Goal: Information Seeking & Learning: Understand process/instructions

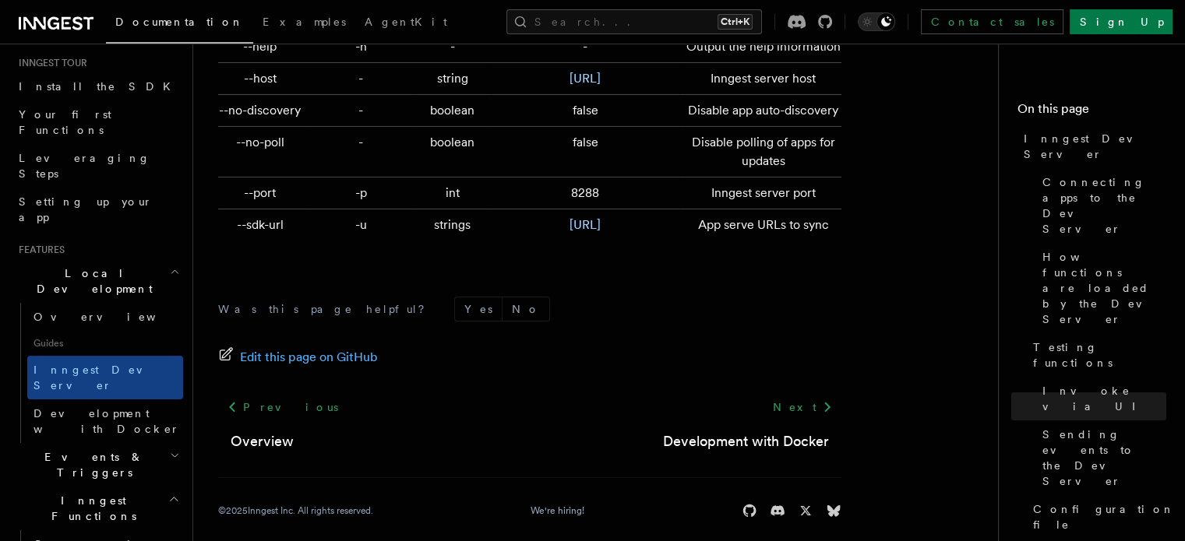
scroll to position [156, 0]
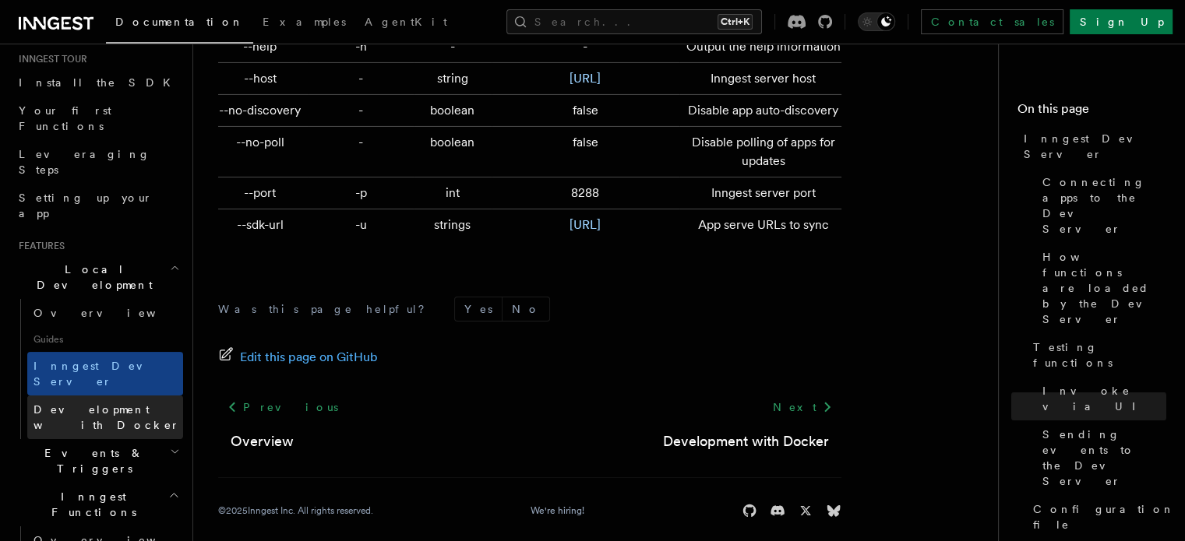
click at [118, 404] on span "Development with Docker" at bounding box center [106, 418] width 146 height 28
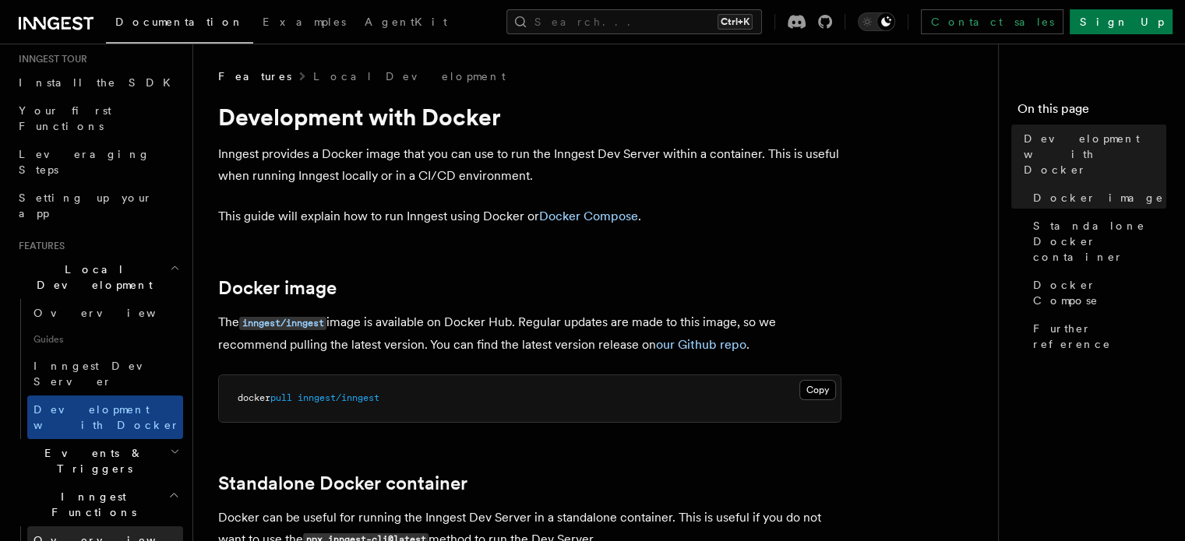
click at [59, 534] on span "Overview" at bounding box center [113, 540] width 160 height 12
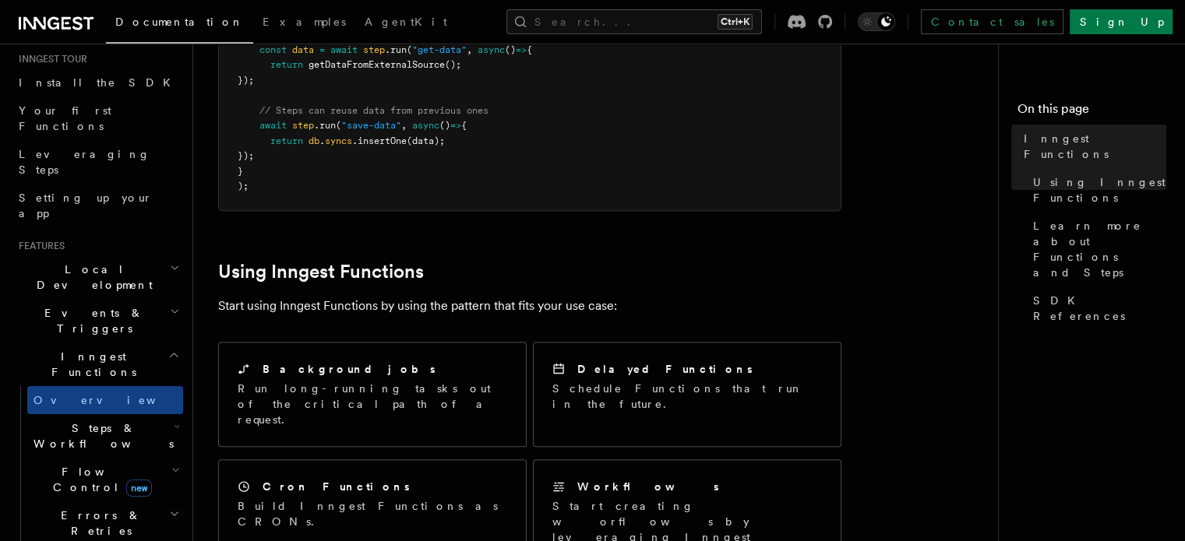
scroll to position [623, 0]
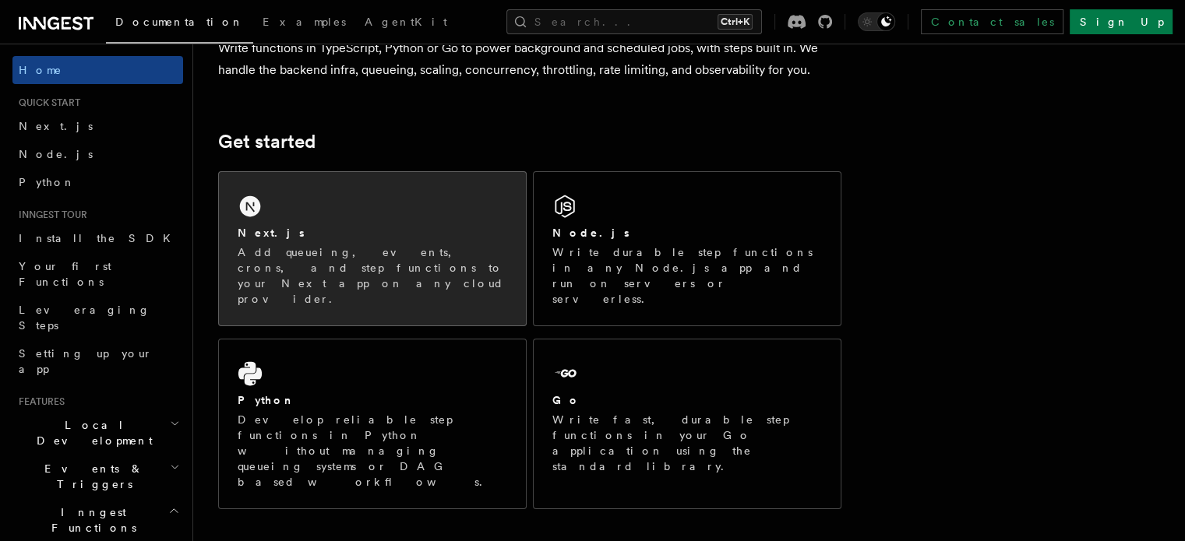
scroll to position [156, 0]
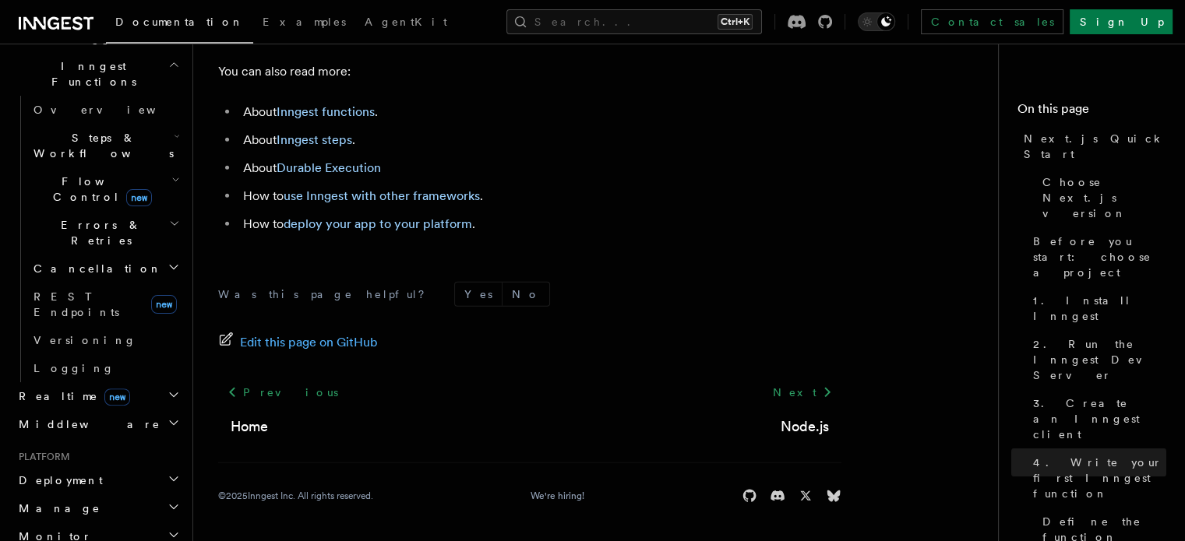
scroll to position [701, 0]
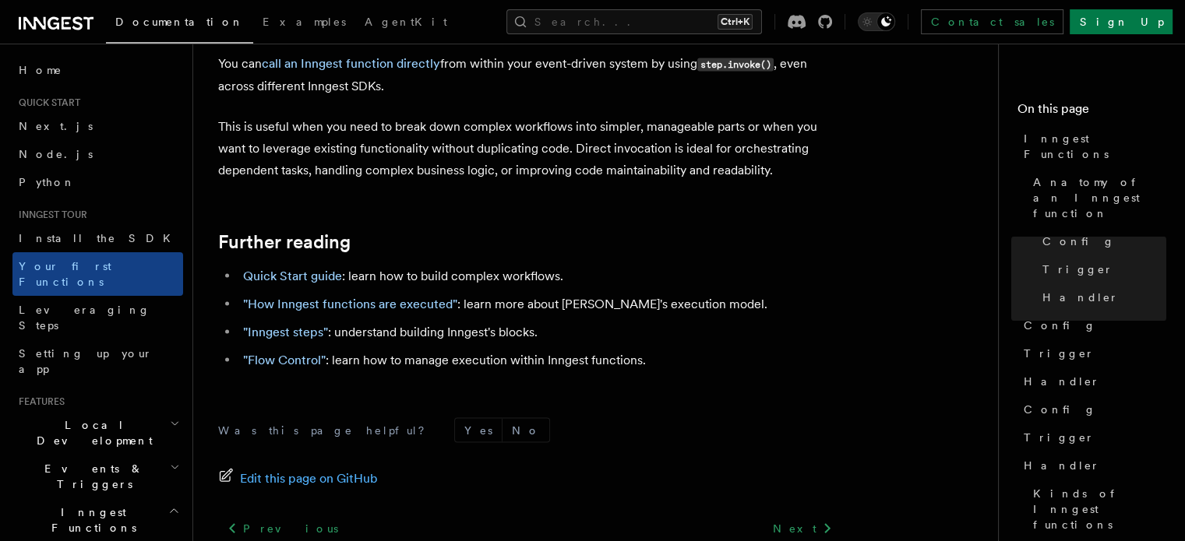
scroll to position [3203, 0]
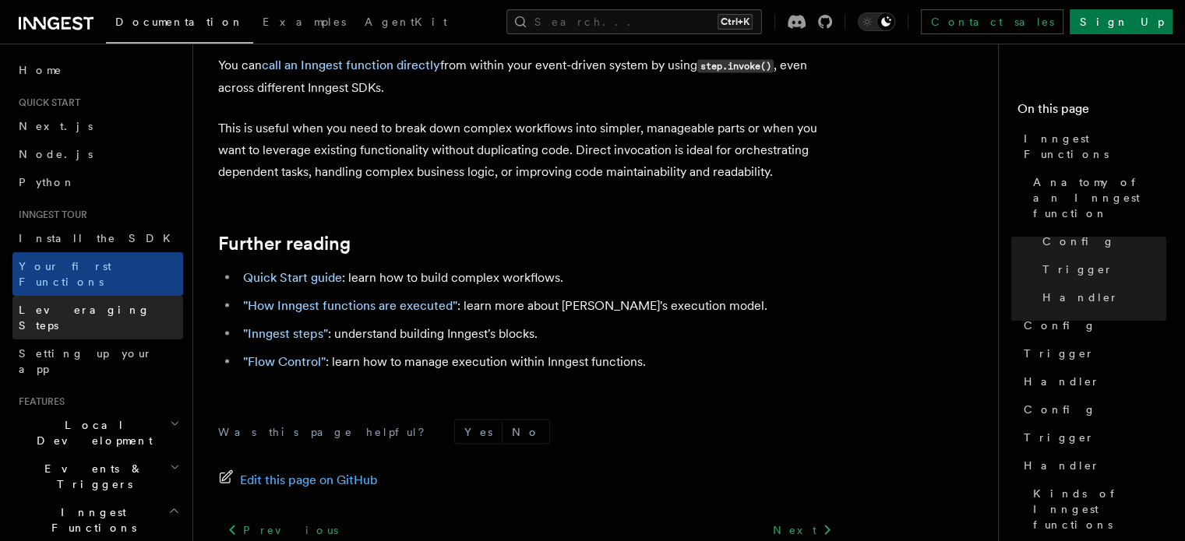
click at [79, 304] on span "Leveraging Steps" at bounding box center [85, 318] width 132 height 28
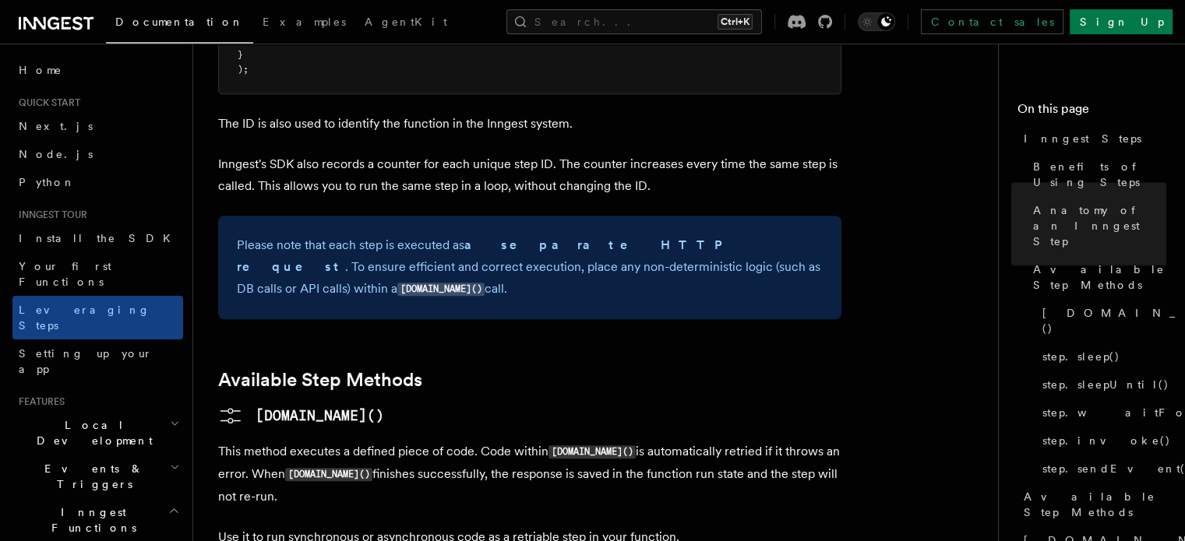
scroll to position [1324, 0]
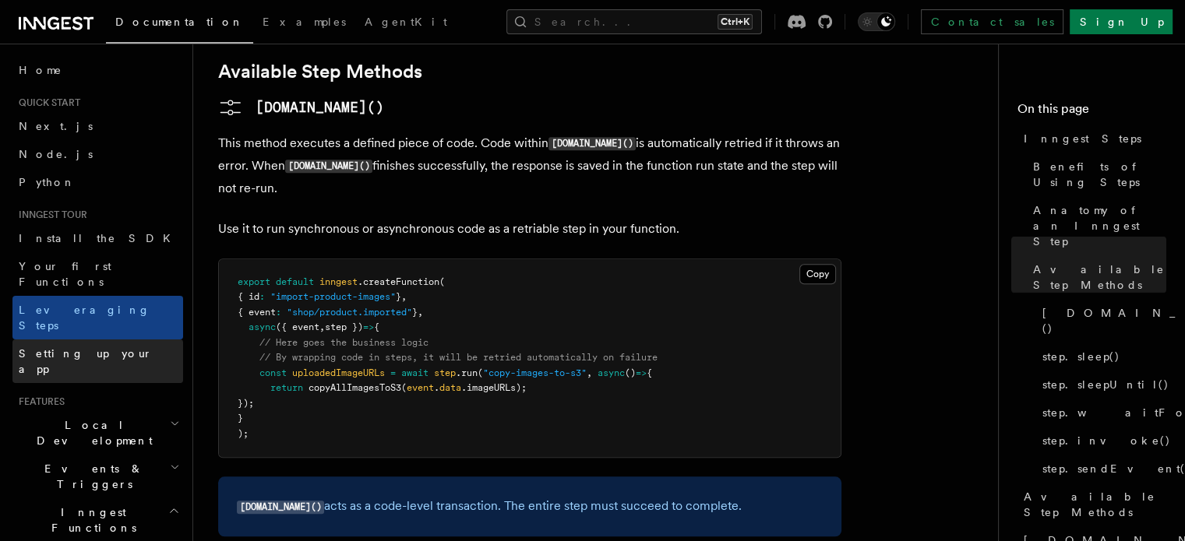
click at [88, 347] on span "Setting up your app" at bounding box center [86, 361] width 134 height 28
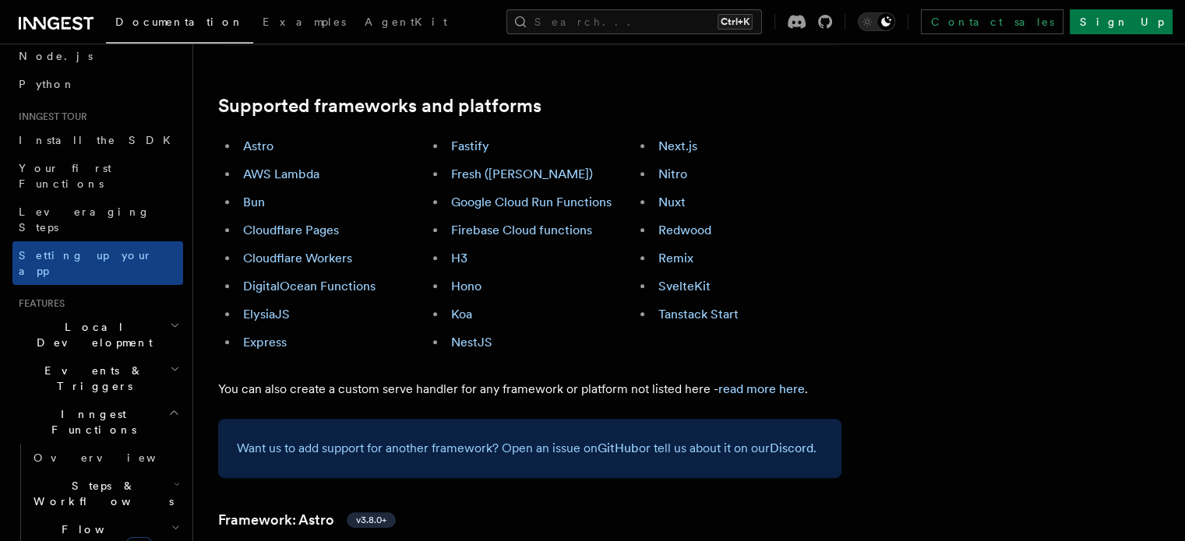
scroll to position [156, 0]
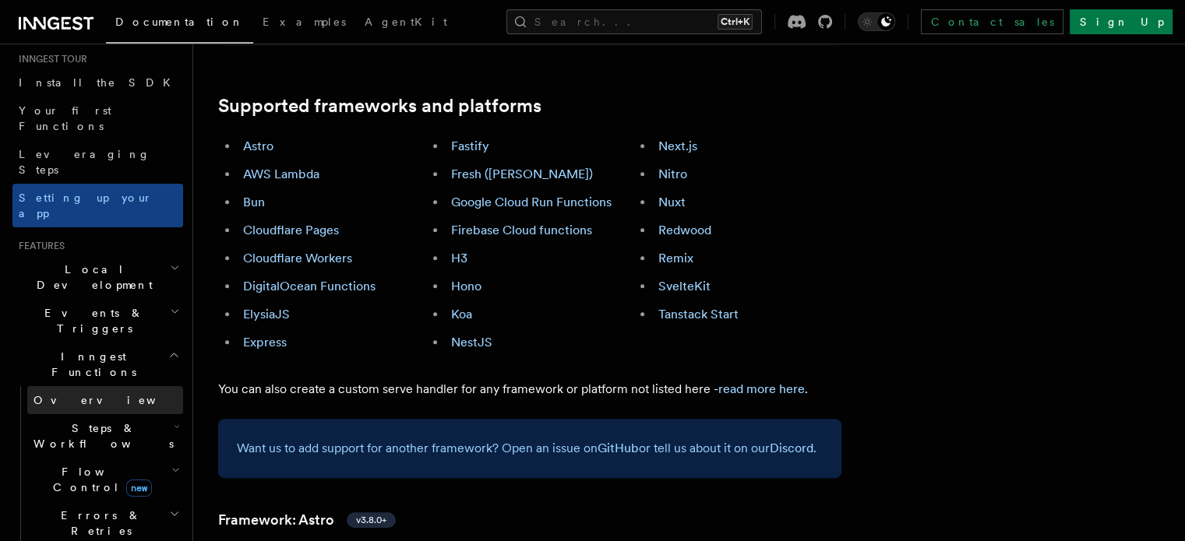
click at [76, 394] on span "Overview" at bounding box center [113, 400] width 160 height 12
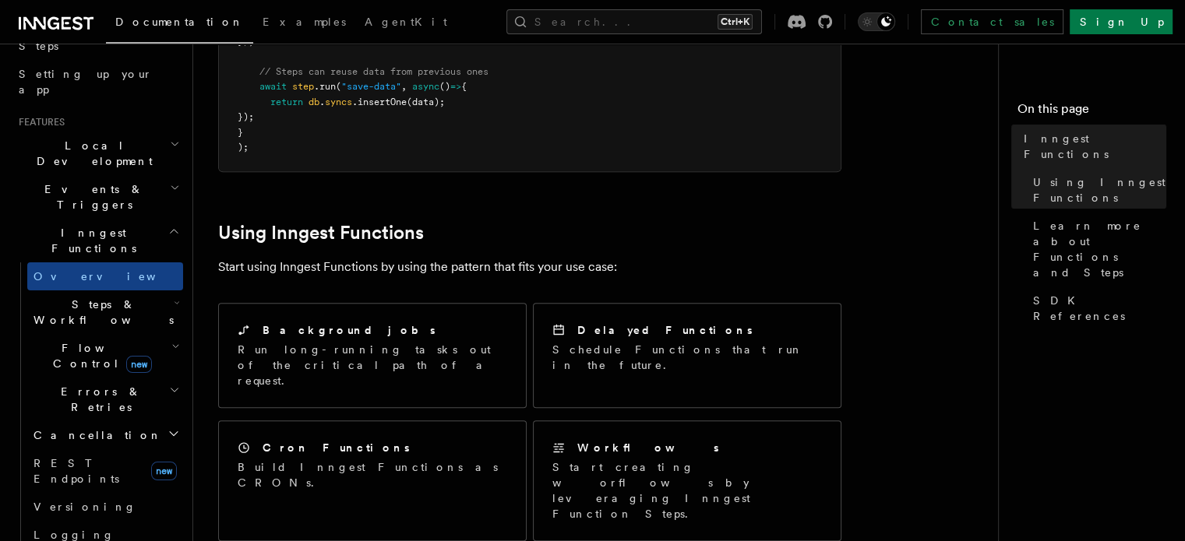
scroll to position [467, 0]
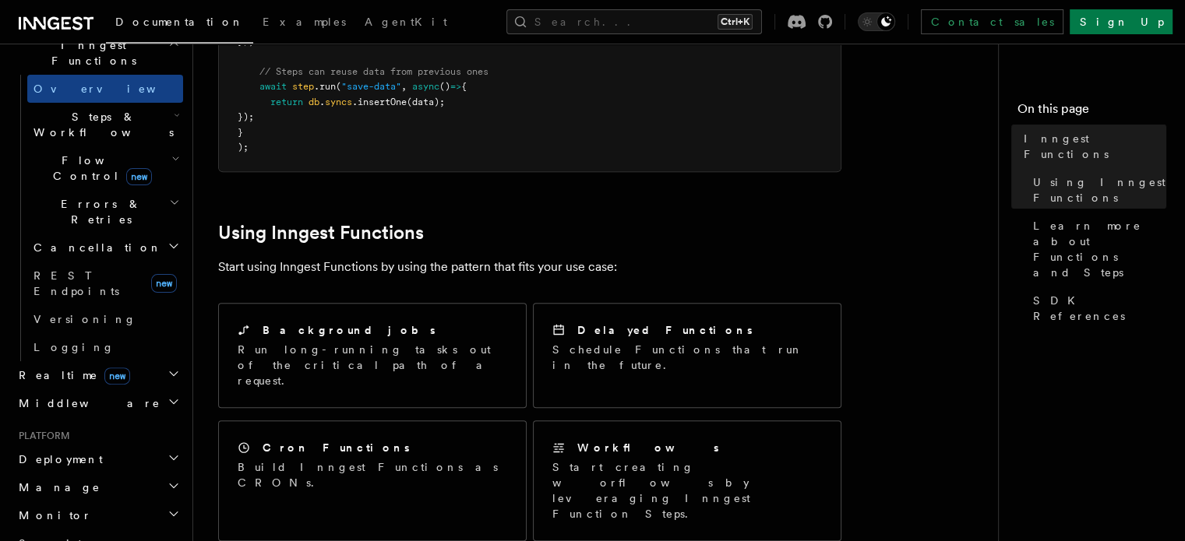
drag, startPoint x: 75, startPoint y: 301, endPoint x: 100, endPoint y: 320, distance: 31.8
click at [74, 452] on span "Deployment" at bounding box center [57, 460] width 90 height 16
click at [95, 474] on link "Overview" at bounding box center [105, 488] width 156 height 28
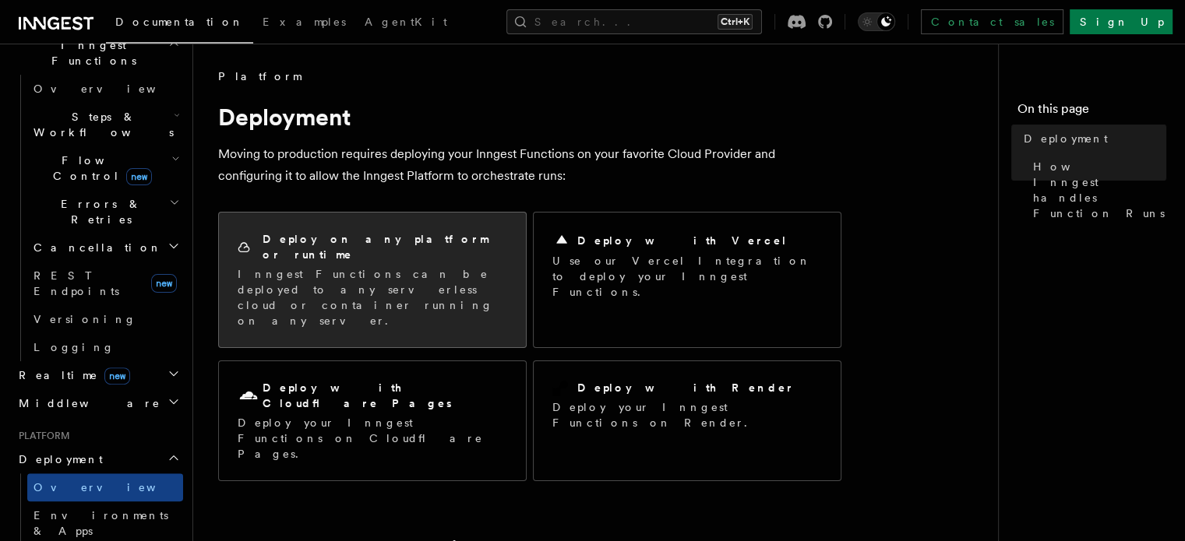
click at [327, 266] on p "Inngest Functions can be deployed to any serverless cloud or container running …" at bounding box center [373, 297] width 270 height 62
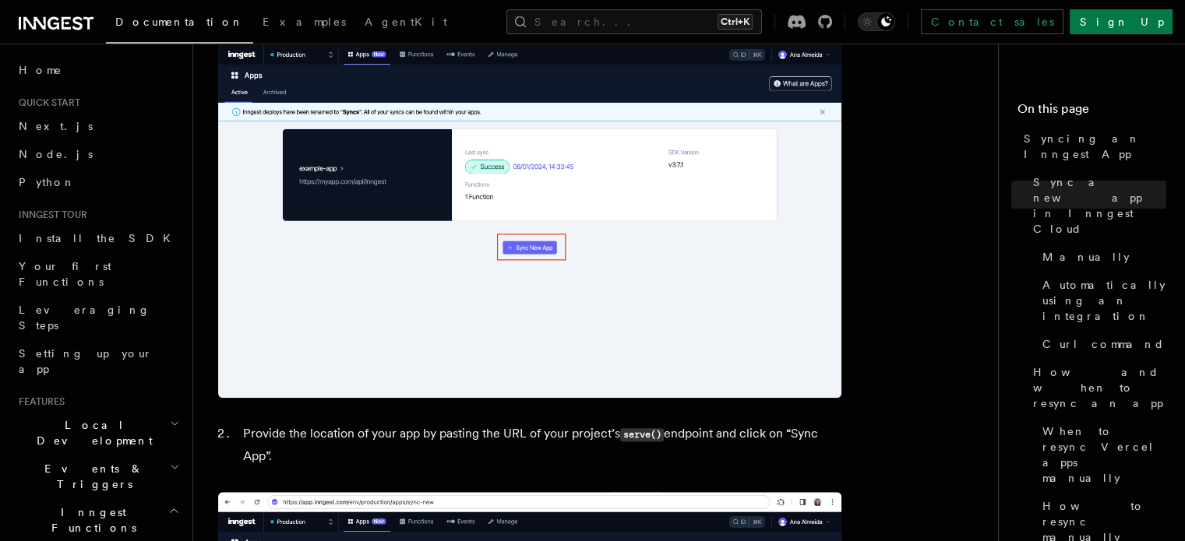
scroll to position [1097, 0]
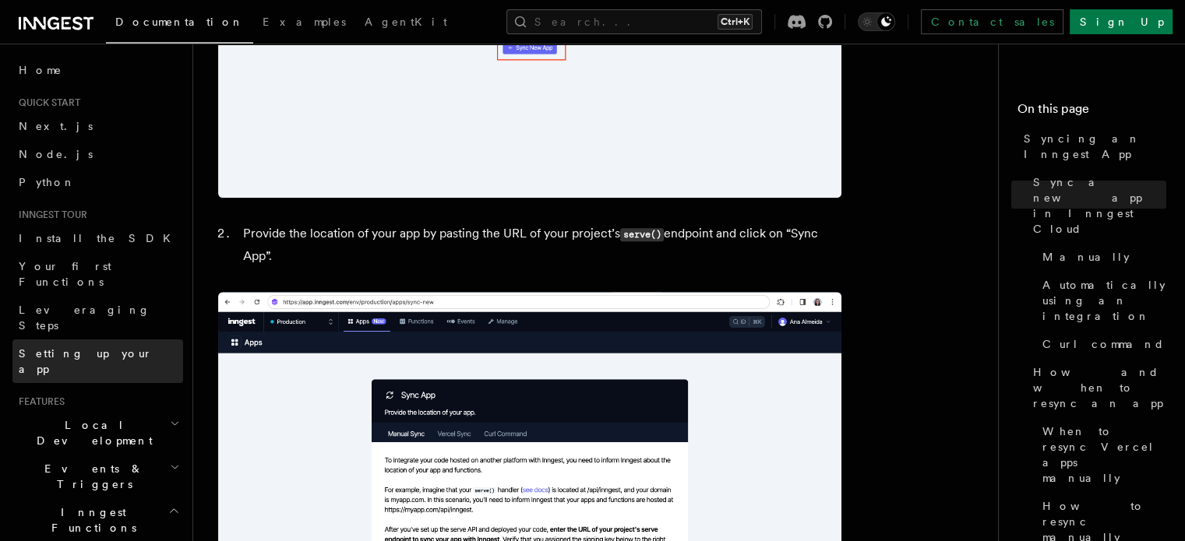
click at [105, 347] on span "Setting up your app" at bounding box center [86, 361] width 134 height 28
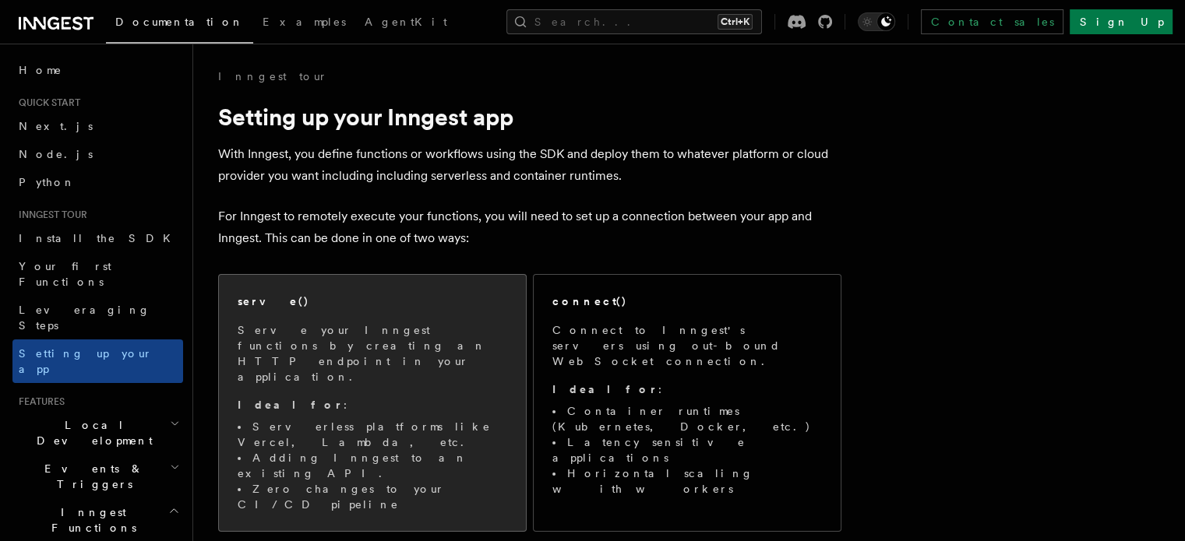
click at [374, 397] on p "Ideal for :" at bounding box center [373, 405] width 270 height 16
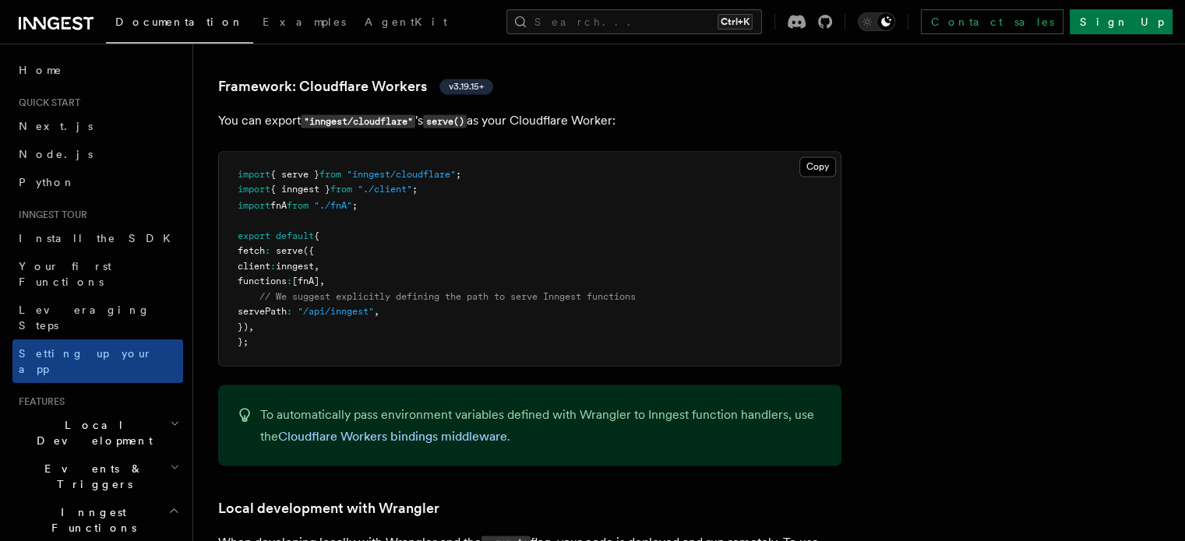
scroll to position [2736, 0]
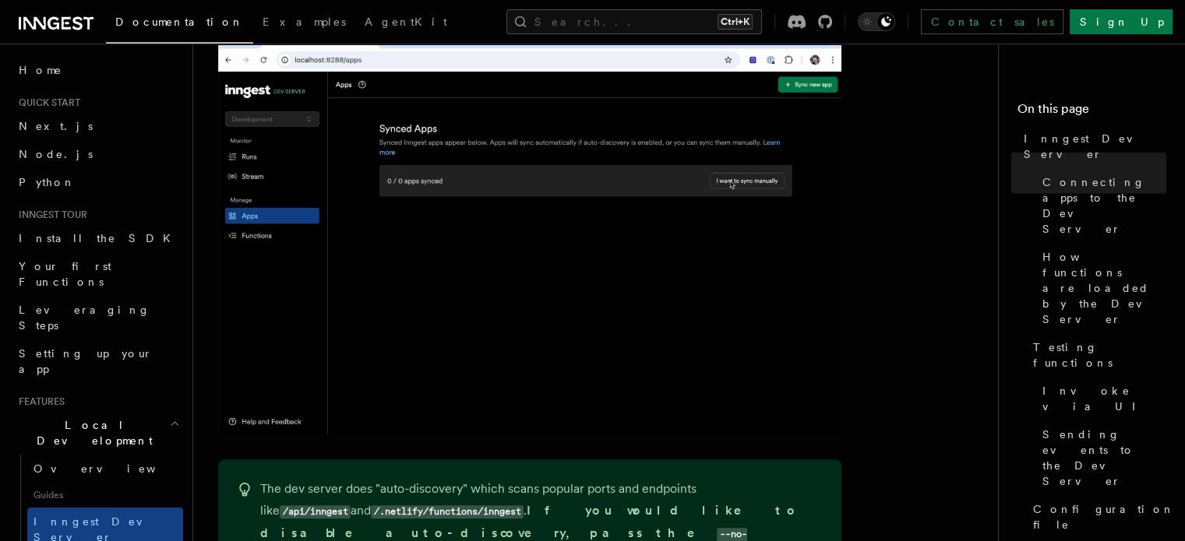
scroll to position [1246, 0]
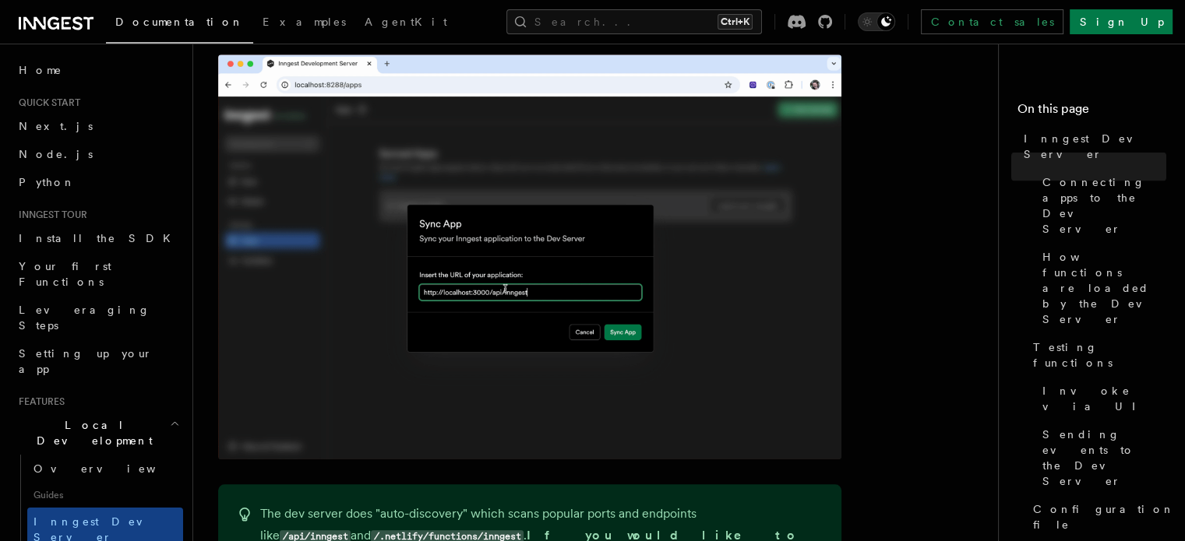
click at [463, 361] on img at bounding box center [529, 257] width 623 height 405
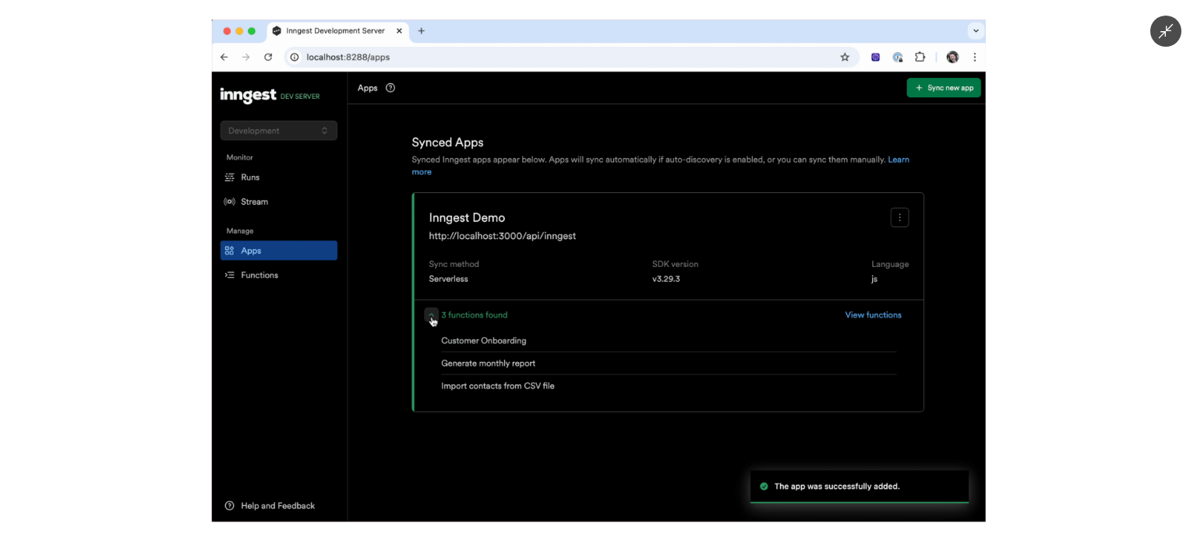
click at [273, 399] on img at bounding box center [599, 270] width 774 height 502
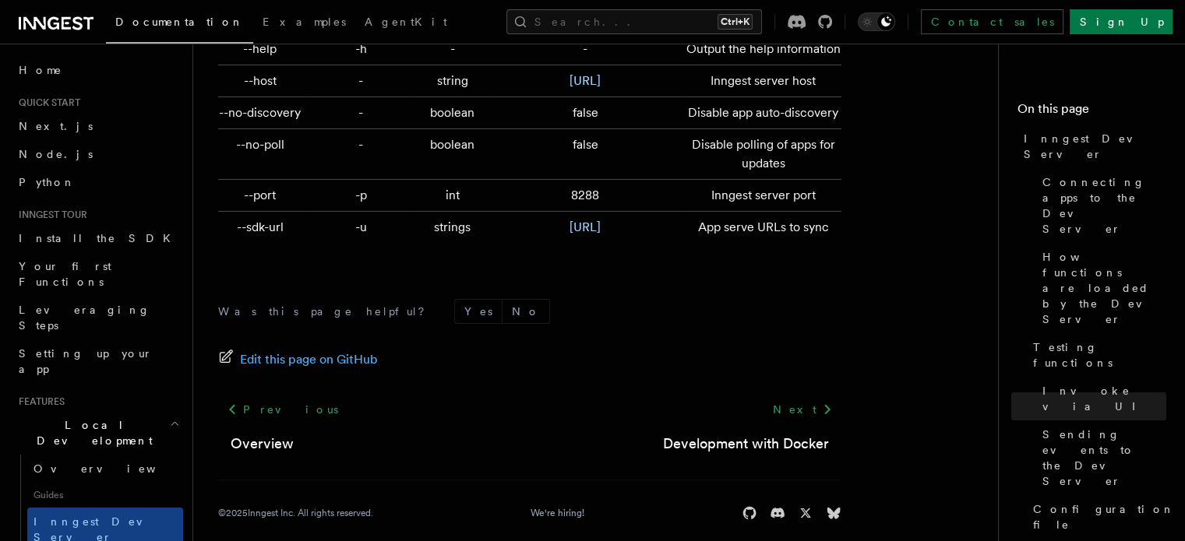
scroll to position [5366, 0]
